Goal: Information Seeking & Learning: Learn about a topic

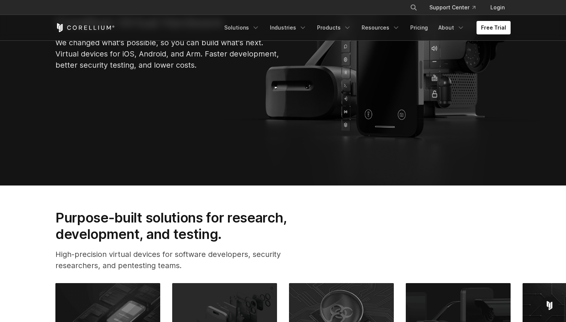
scroll to position [116, 0]
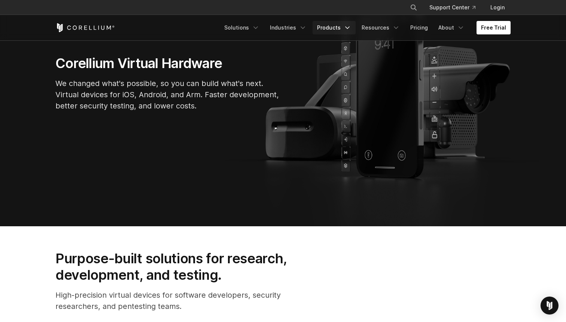
click at [342, 25] on link "Products" at bounding box center [333, 27] width 43 height 13
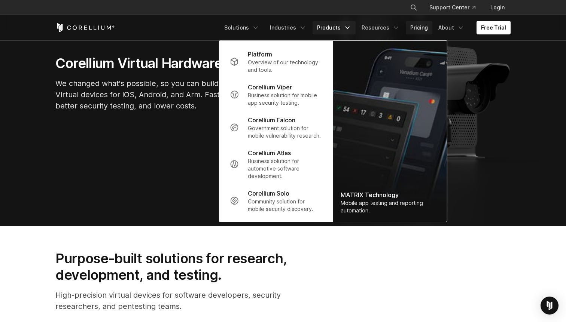
click at [421, 25] on link "Pricing" at bounding box center [418, 27] width 27 height 13
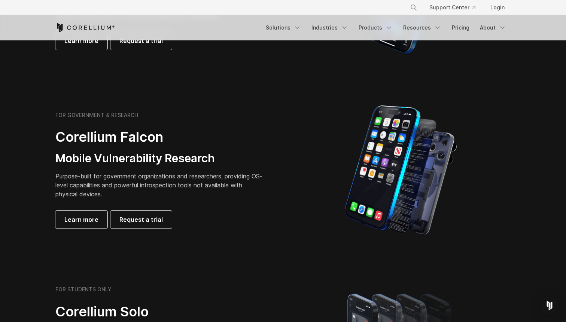
scroll to position [320, 0]
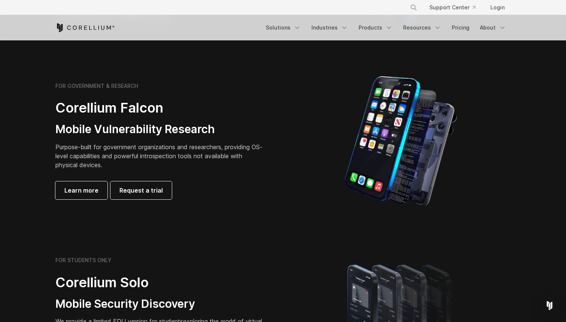
click at [77, 147] on p "Purpose-built for government organizations and researchers, providing OS-level …" at bounding box center [159, 156] width 209 height 27
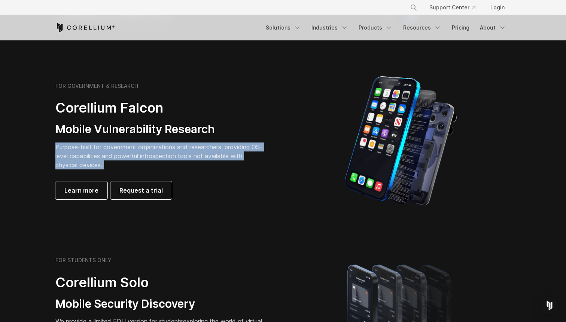
click at [77, 147] on p "Purpose-built for government organizations and researchers, providing OS-level …" at bounding box center [159, 156] width 209 height 27
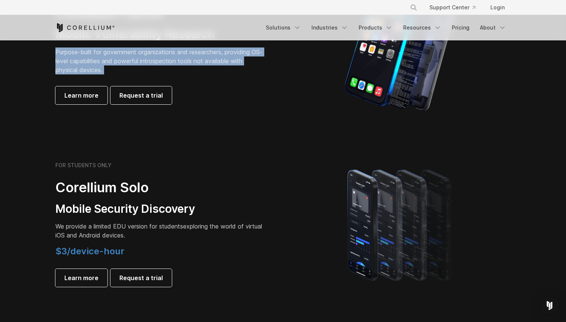
scroll to position [536, 0]
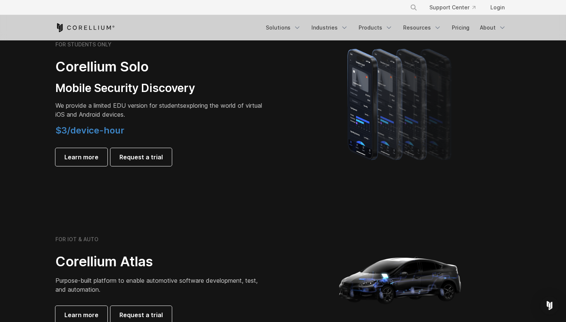
click at [157, 137] on div "$3/device-hour Learn more Request a trial" at bounding box center [159, 145] width 209 height 41
click at [92, 89] on h3 "Mobile Security Discovery" at bounding box center [159, 88] width 209 height 14
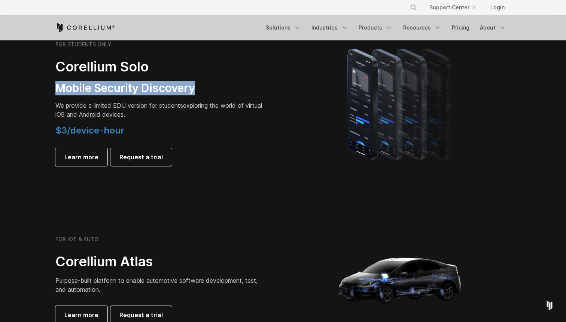
click at [92, 89] on h3 "Mobile Security Discovery" at bounding box center [159, 88] width 209 height 14
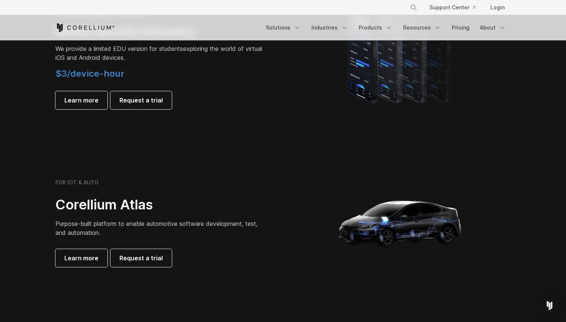
click at [190, 156] on div "FOR IOT & AUTO Corellium Atlas Purpose-built platform to enable automotive soft…" at bounding box center [283, 223] width 470 height 150
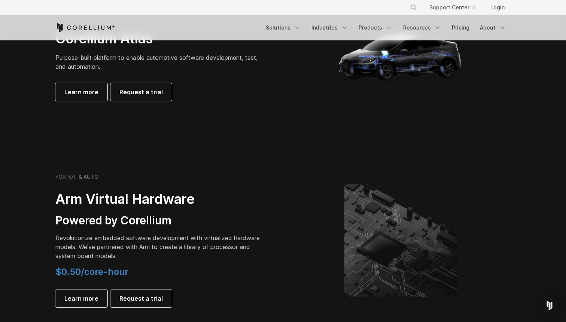
scroll to position [770, 0]
